Goal: Task Accomplishment & Management: Use online tool/utility

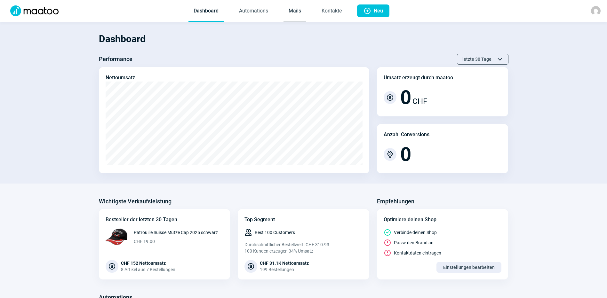
click at [295, 11] on link "Mails" at bounding box center [294, 11] width 23 height 21
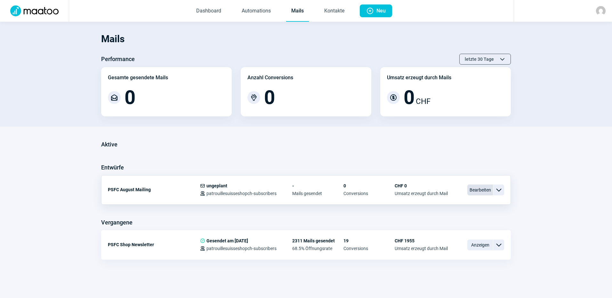
click at [480, 189] on span "Bearbeiten" at bounding box center [480, 190] width 26 height 11
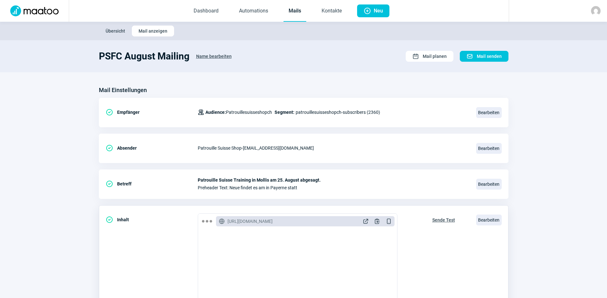
click at [438, 220] on span "Sende Test" at bounding box center [443, 220] width 23 height 10
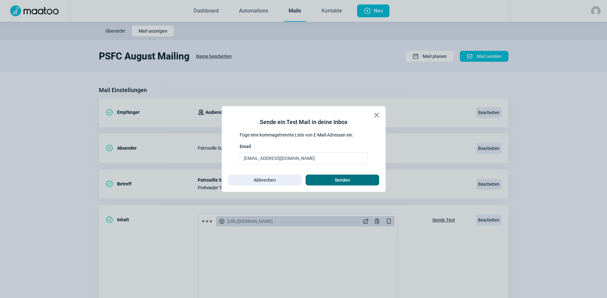
click at [333, 180] on span "Senden" at bounding box center [342, 180] width 60 height 10
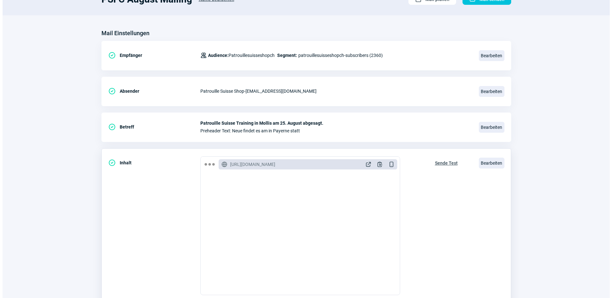
scroll to position [64, 0]
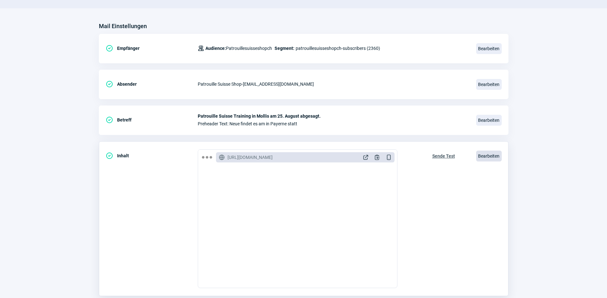
click at [486, 154] on span "Bearbeiten" at bounding box center [489, 156] width 26 height 11
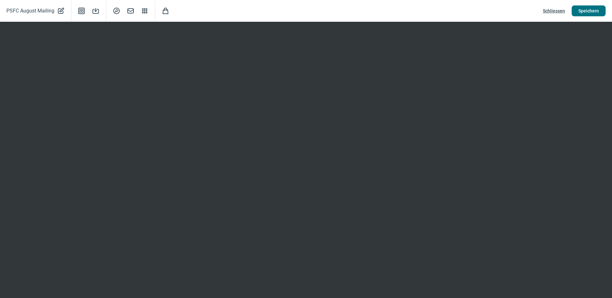
click at [597, 13] on span "Speichern" at bounding box center [588, 11] width 20 height 10
click at [592, 7] on span "Speichern" at bounding box center [588, 11] width 20 height 10
click at [129, 11] on span "Mail icon" at bounding box center [131, 11] width 8 height 8
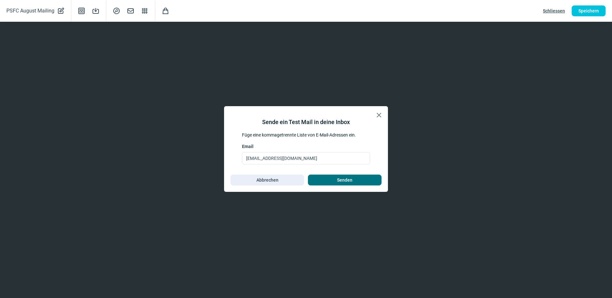
click at [348, 183] on span "Senden" at bounding box center [344, 180] width 15 height 10
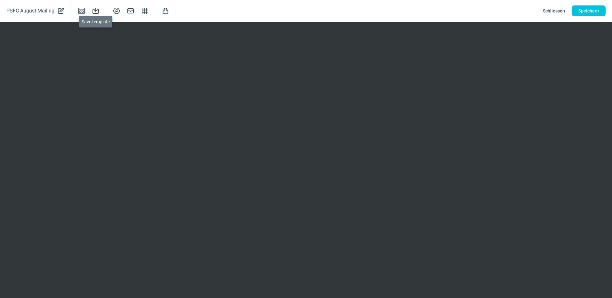
click at [93, 11] on span "Save icon" at bounding box center [96, 11] width 8 height 8
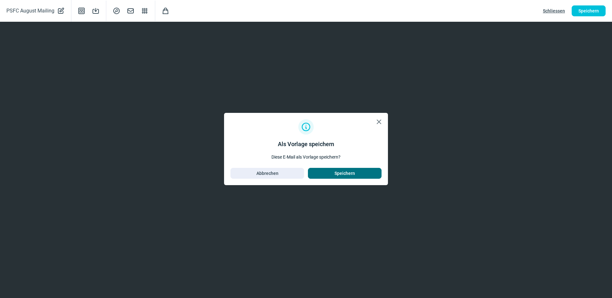
click at [338, 172] on span "Speichern" at bounding box center [344, 173] width 20 height 10
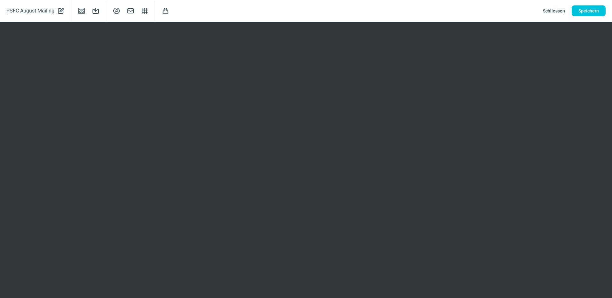
click at [44, 9] on span "PSFC August Mailing" at bounding box center [30, 10] width 48 height 9
click at [558, 12] on span "Schliessen" at bounding box center [553, 11] width 22 height 10
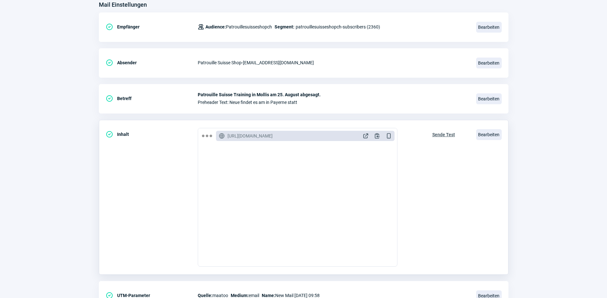
scroll to position [85, 0]
click at [483, 134] on span "Bearbeiten" at bounding box center [489, 135] width 26 height 11
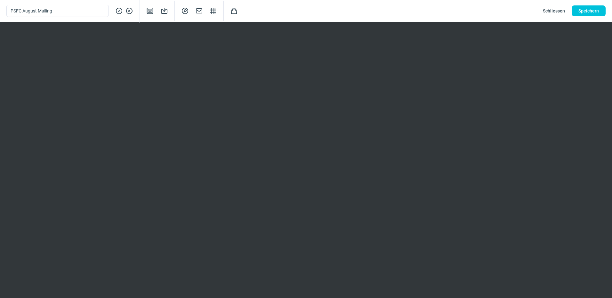
click at [547, 8] on span "Schliessen" at bounding box center [553, 11] width 22 height 10
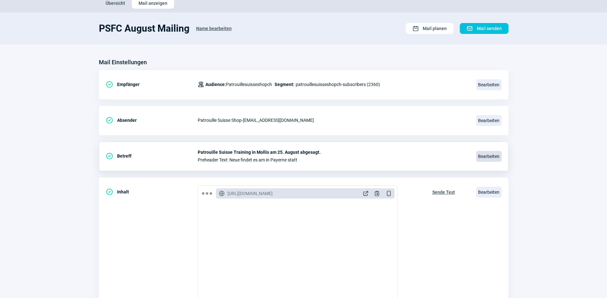
scroll to position [0, 0]
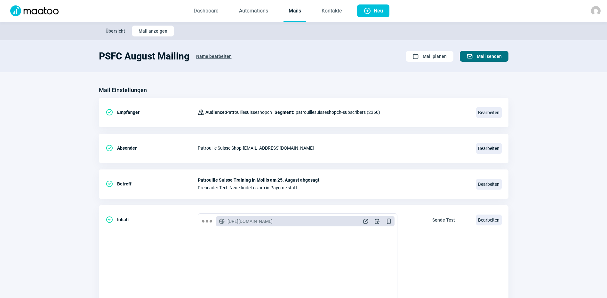
click at [490, 53] on span "Mail senden" at bounding box center [489, 56] width 25 height 10
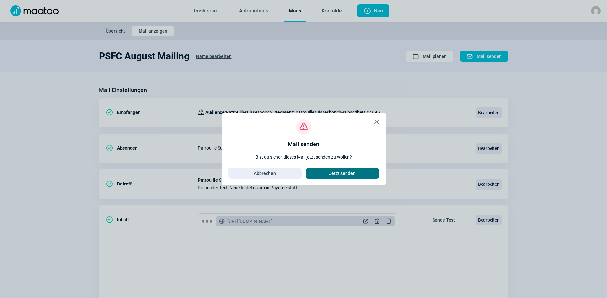
click at [330, 172] on span "Jetzt senden" at bounding box center [342, 173] width 27 height 10
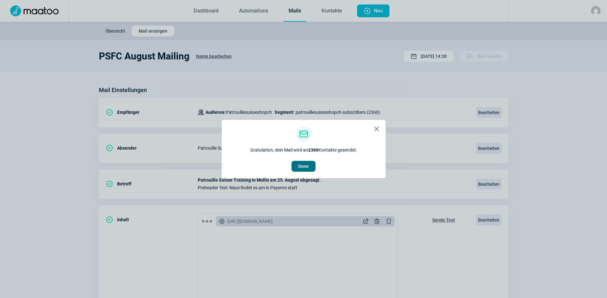
click at [307, 168] on span "Done" at bounding box center [303, 166] width 11 height 10
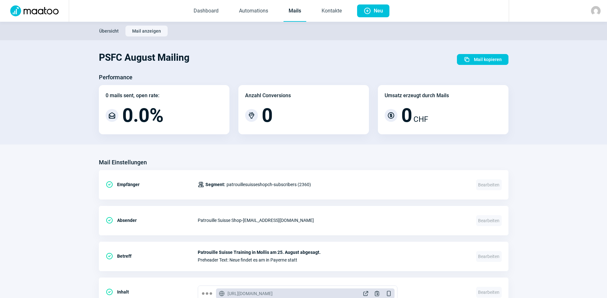
click at [594, 10] on img at bounding box center [596, 11] width 10 height 10
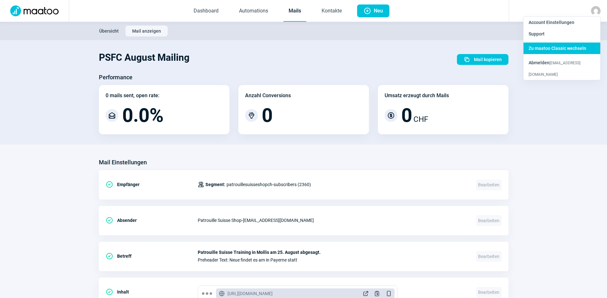
click at [565, 49] on span "Zu maatoo Classic wechseln" at bounding box center [557, 48] width 58 height 5
